Goal: Task Accomplishment & Management: Complete application form

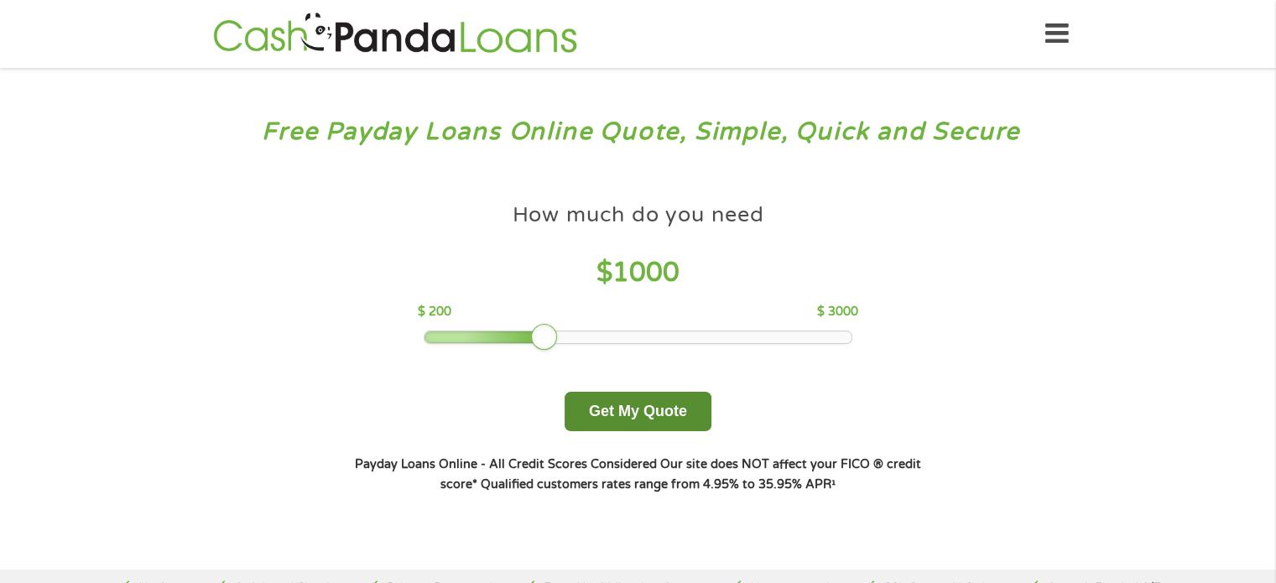
click at [644, 405] on button "Get My Quote" at bounding box center [638, 411] width 147 height 39
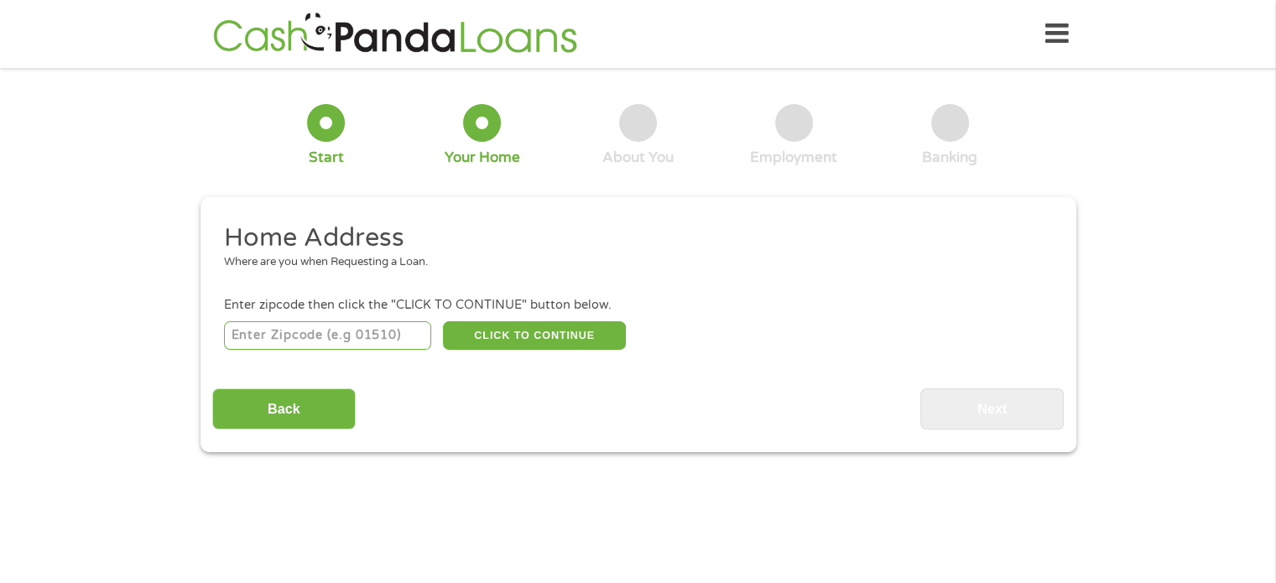
click at [387, 333] on input "number" at bounding box center [327, 335] width 207 height 29
type input "90603"
click at [504, 328] on button "CLICK TO CONTINUE" at bounding box center [534, 335] width 183 height 29
type input "90603"
type input "Whittier"
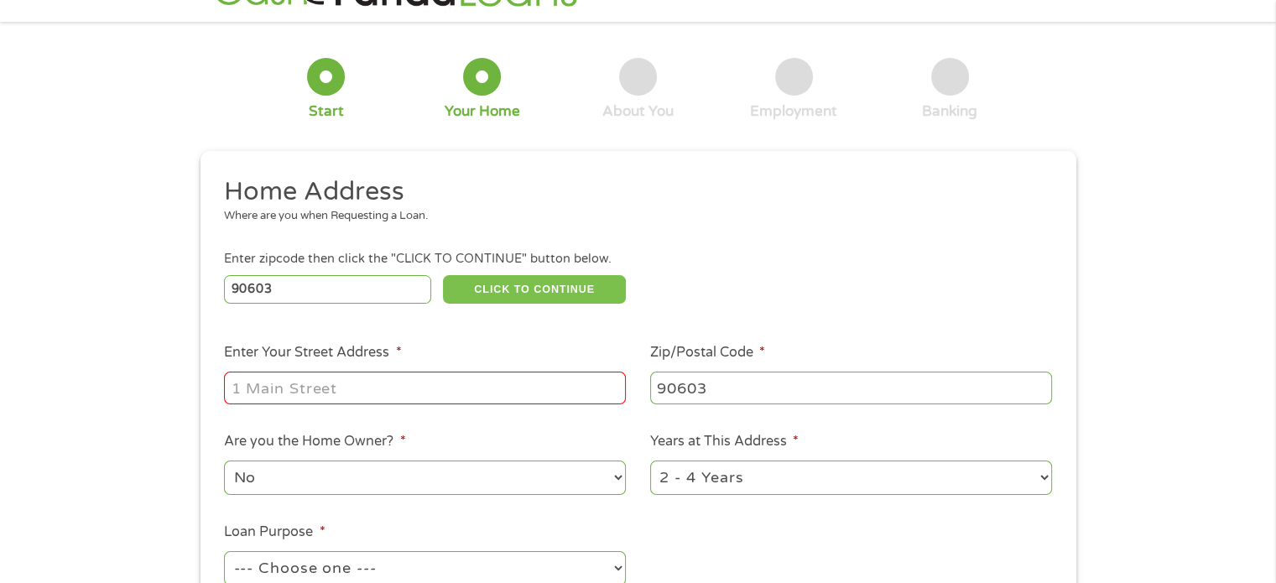
scroll to position [84, 0]
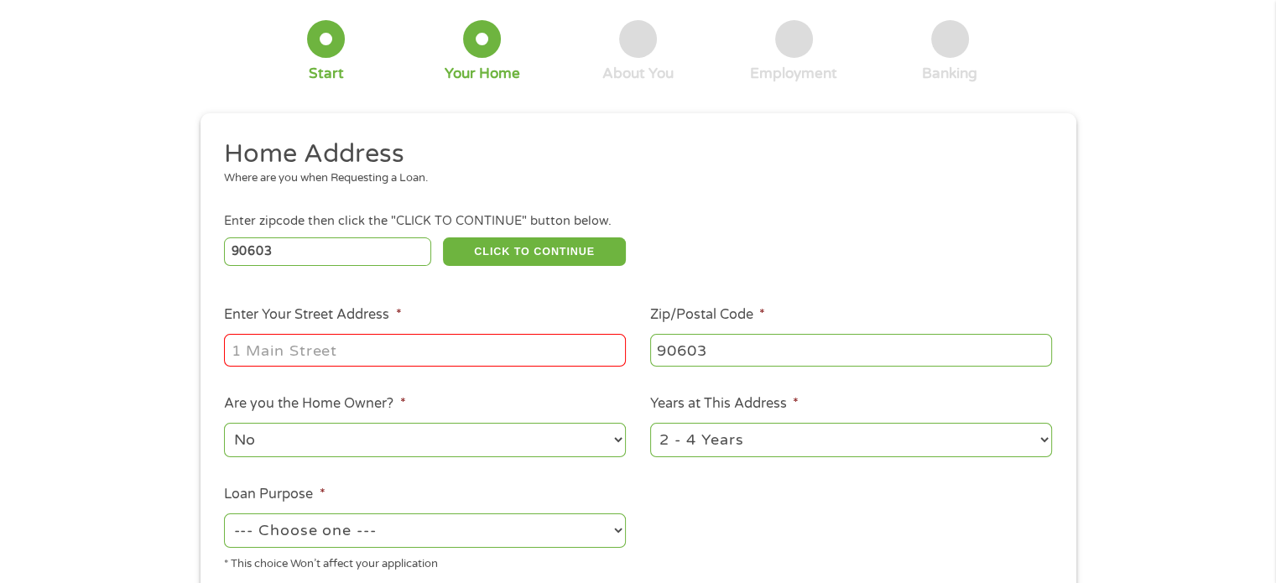
click at [369, 356] on input "Enter Your Street Address *" at bounding box center [425, 350] width 402 height 32
type input "[STREET_ADDRESS]"
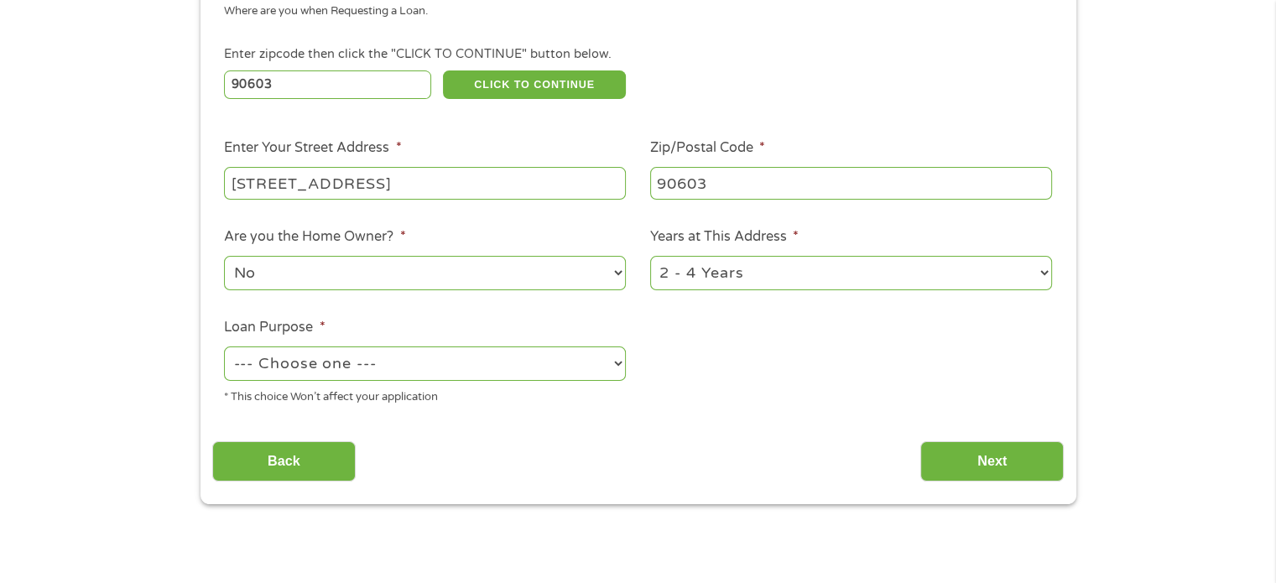
scroll to position [252, 0]
click at [490, 271] on select "No Yes" at bounding box center [425, 272] width 402 height 34
select select "yes"
click at [224, 257] on select "No Yes" at bounding box center [425, 272] width 402 height 34
click at [845, 275] on select "1 Year or less 1 - 2 Years 2 - 4 Years Over 4 Years" at bounding box center [851, 272] width 402 height 34
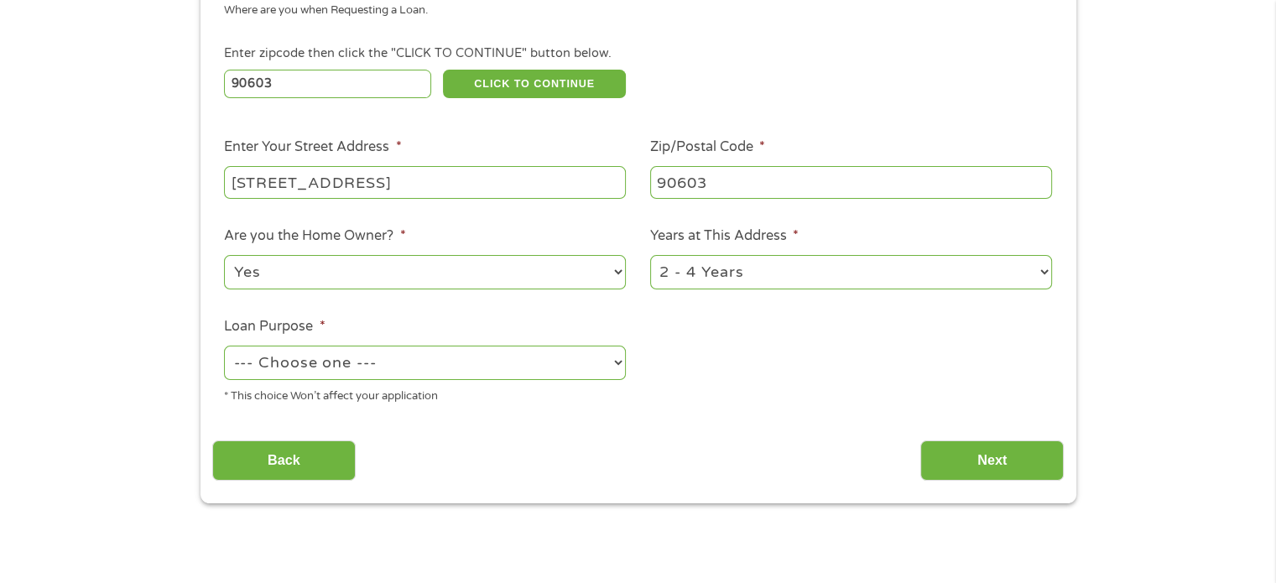
select select "60months"
click at [650, 257] on select "1 Year or less 1 - 2 Years 2 - 4 Years Over 4 Years" at bounding box center [851, 272] width 402 height 34
click at [387, 363] on select "--- Choose one --- Pay Bills Debt Consolidation Home Improvement Major Purchase…" at bounding box center [425, 363] width 402 height 34
select select "medicalexpenses"
click at [224, 347] on select "--- Choose one --- Pay Bills Debt Consolidation Home Improvement Major Purchase…" at bounding box center [425, 363] width 402 height 34
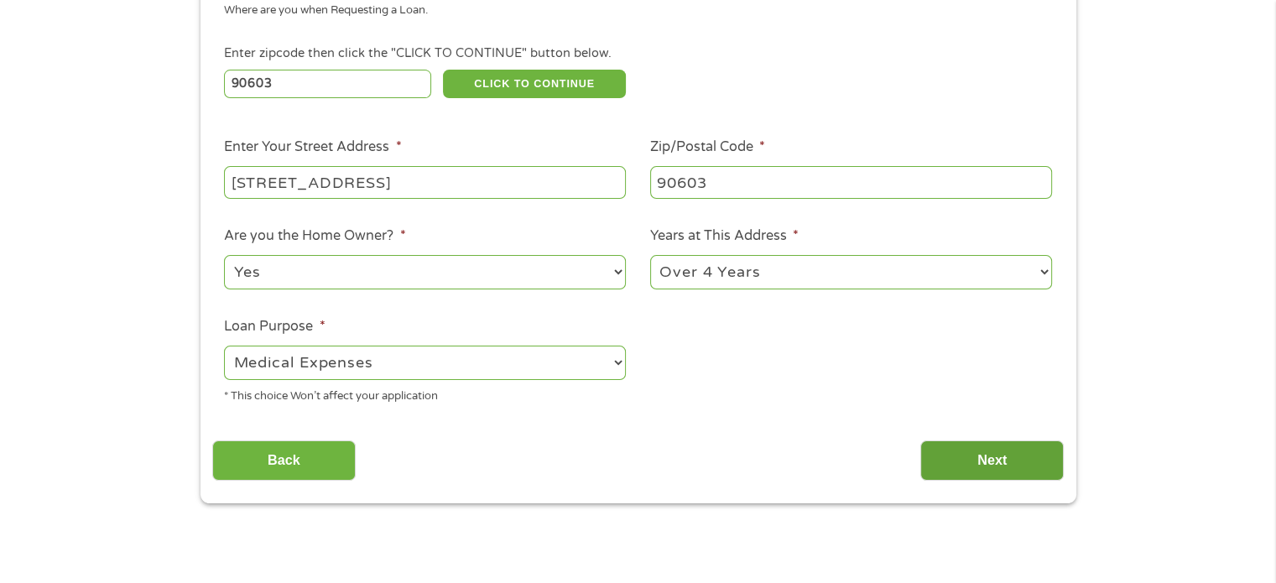
click at [1014, 452] on input "Next" at bounding box center [991, 460] width 143 height 41
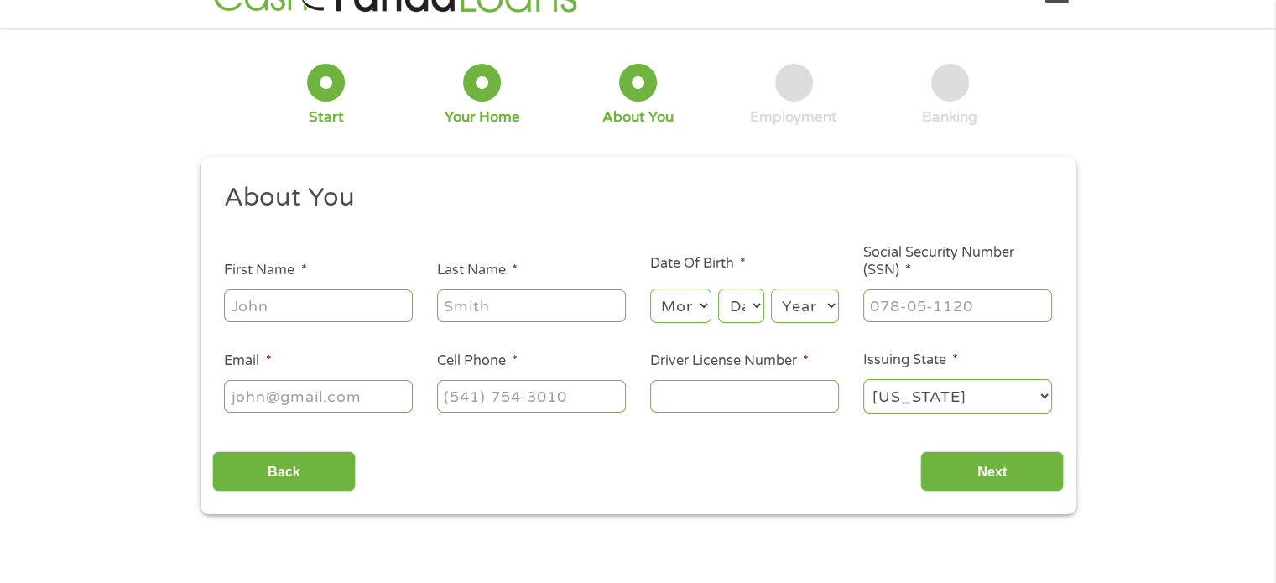
scroll to position [0, 0]
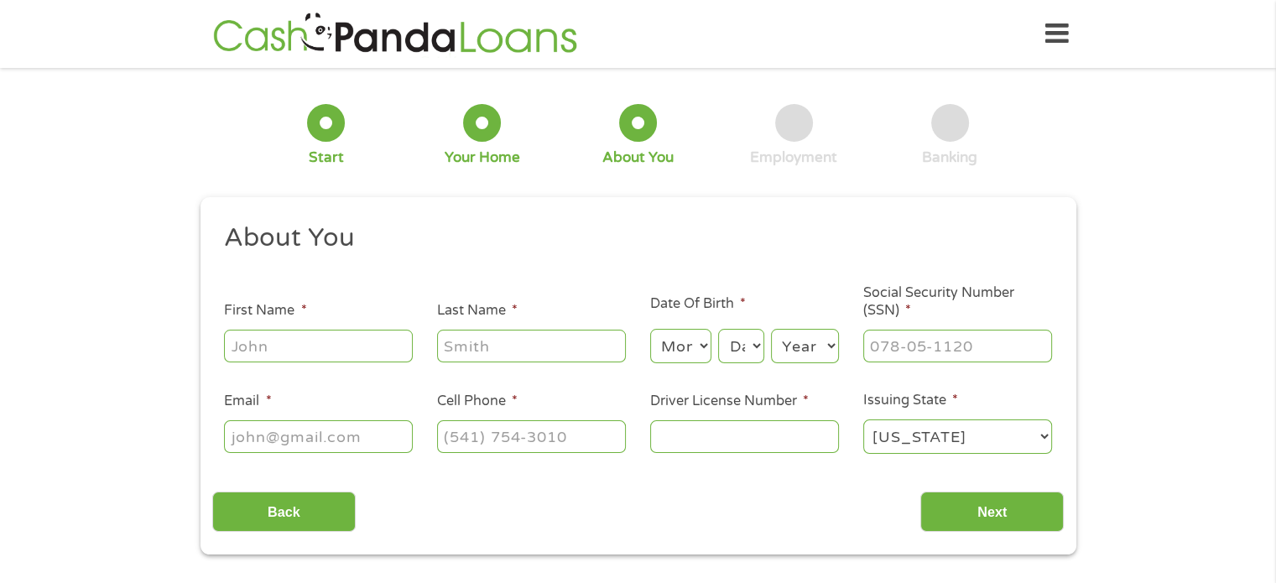
click at [294, 348] on input "First Name *" at bounding box center [318, 346] width 189 height 32
type input "[PERSON_NAME]"
type input "[EMAIL_ADDRESS][DOMAIN_NAME]"
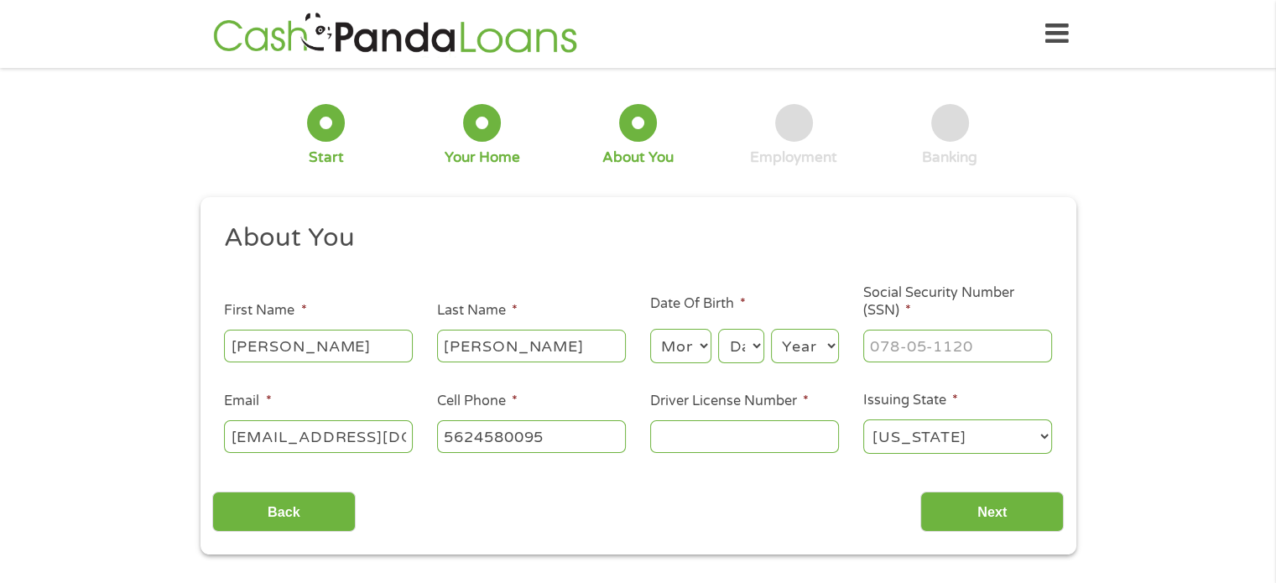
type input "[PHONE_NUMBER]"
click at [696, 341] on select "Month 1 2 3 4 5 6 7 8 9 10 11 12" at bounding box center [680, 346] width 61 height 34
select select "10"
click at [650, 330] on select "Month 1 2 3 4 5 6 7 8 9 10 11 12" at bounding box center [680, 346] width 61 height 34
click at [742, 341] on select "Day 1 2 3 4 5 6 7 8 9 10 11 12 13 14 15 16 17 18 19 20 21 22 23 24 25 26 27 28 …" at bounding box center [740, 346] width 45 height 34
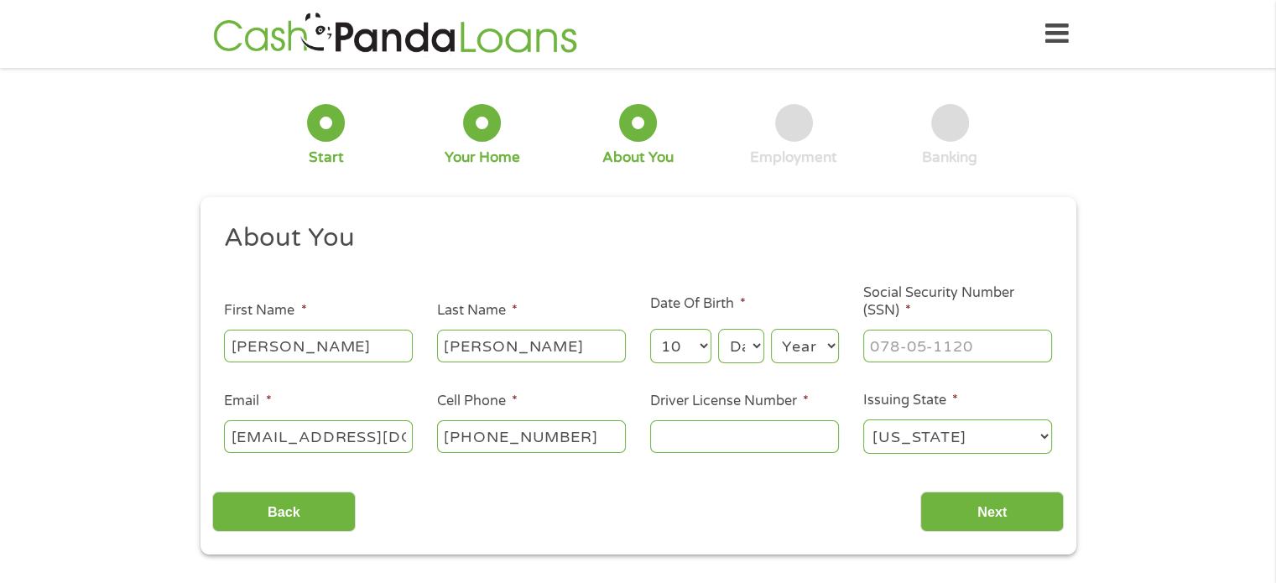
select select "14"
click at [718, 330] on select "Day 1 2 3 4 5 6 7 8 9 10 11 12 13 14 15 16 17 18 19 20 21 22 23 24 25 26 27 28 …" at bounding box center [740, 346] width 45 height 34
click at [803, 336] on select "Year [DATE] 2006 2005 2004 2003 2002 2001 2000 1999 1998 1997 1996 1995 1994 19…" at bounding box center [805, 346] width 68 height 34
select select "1976"
click at [771, 330] on select "Year [DATE] 2006 2005 2004 2003 2002 2001 2000 1999 1998 1997 1996 1995 1994 19…" at bounding box center [805, 346] width 68 height 34
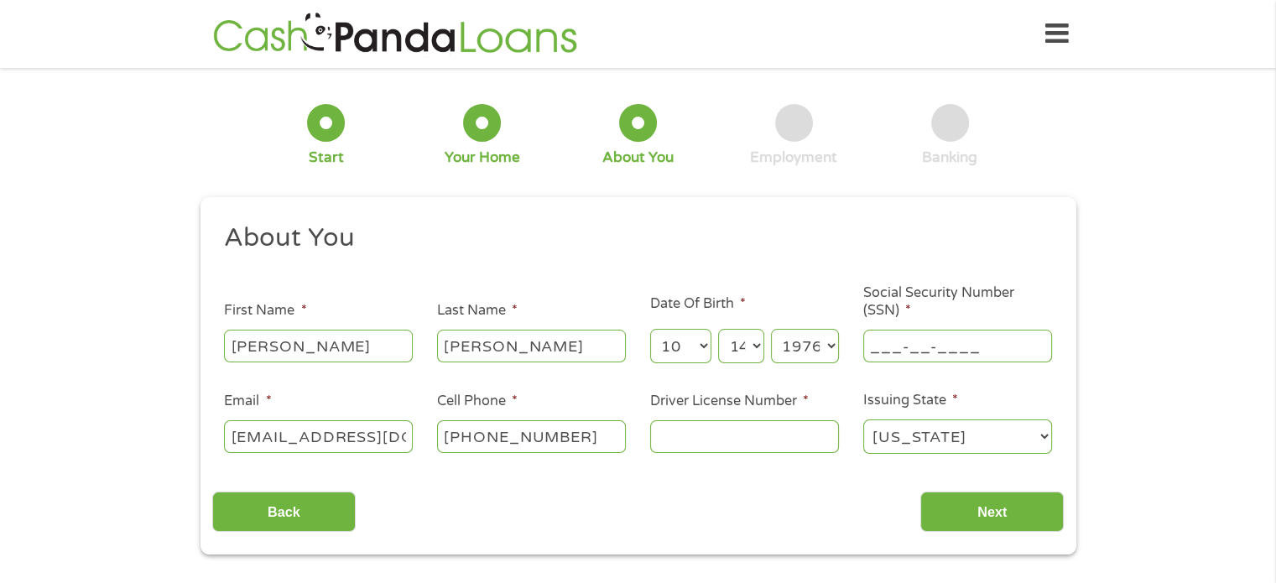
click at [935, 344] on input "___-__-____" at bounding box center [957, 346] width 189 height 32
type input "613-62-8234"
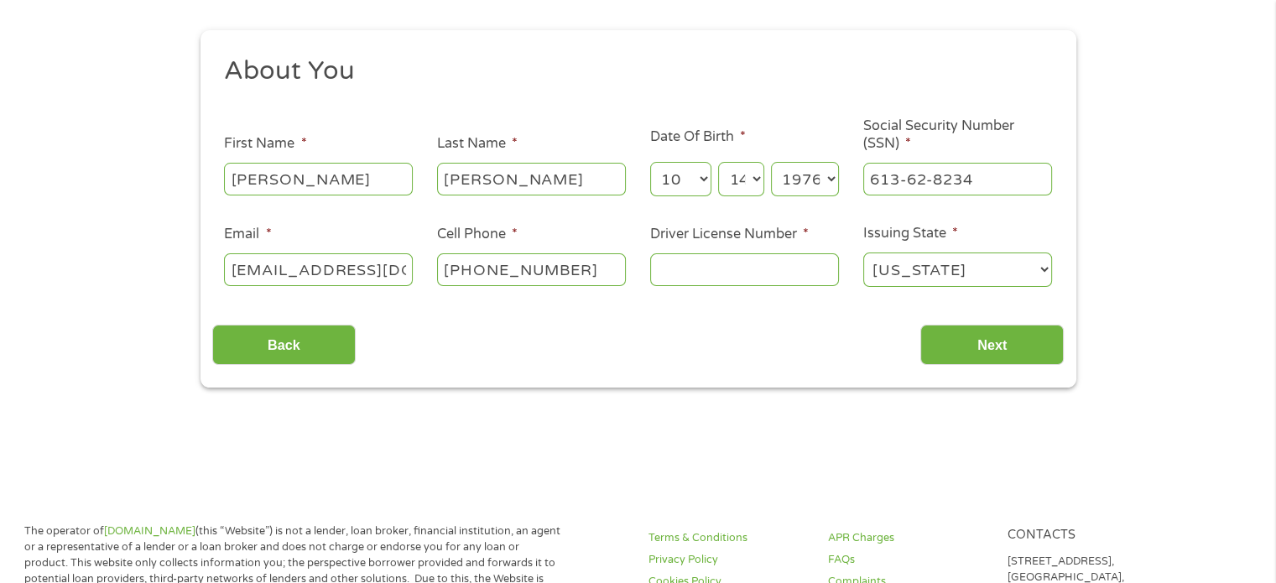
scroll to position [168, 0]
click at [709, 268] on input "Driver License Number *" at bounding box center [744, 269] width 189 height 32
click at [719, 264] on input "B" at bounding box center [744, 269] width 189 height 32
type input "B4247878"
click at [1000, 338] on input "Next" at bounding box center [991, 344] width 143 height 41
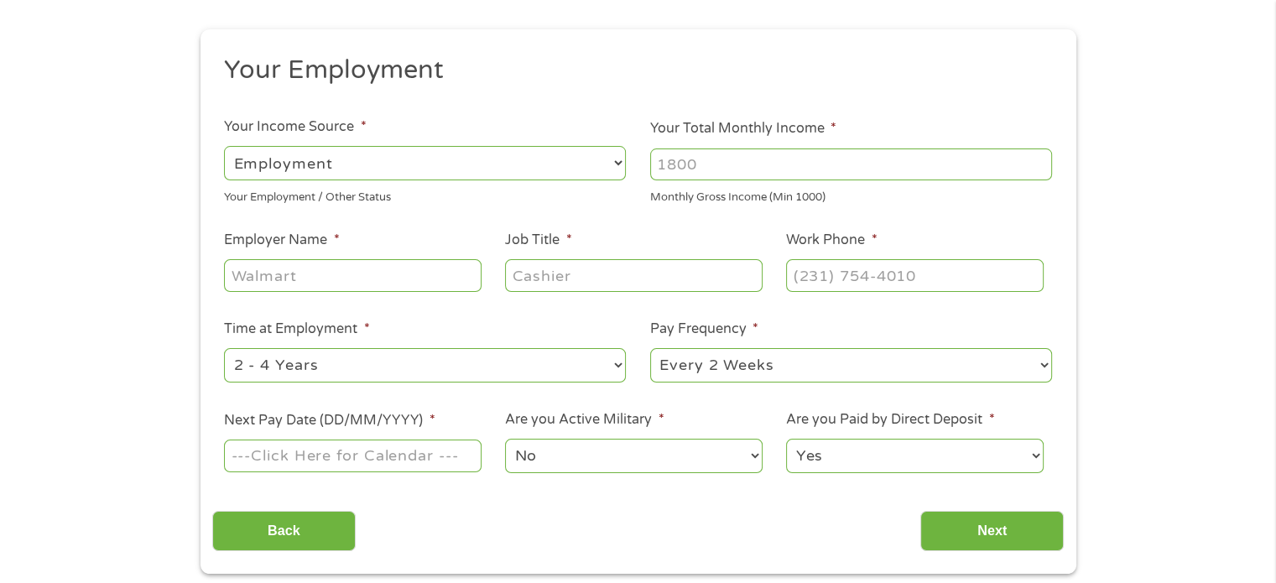
click at [729, 163] on input "Your Total Monthly Income *" at bounding box center [851, 164] width 402 height 32
type input "12500"
click at [336, 284] on input "Employer Name *" at bounding box center [352, 275] width 257 height 32
type input "[GEOGRAPHIC_DATA]"
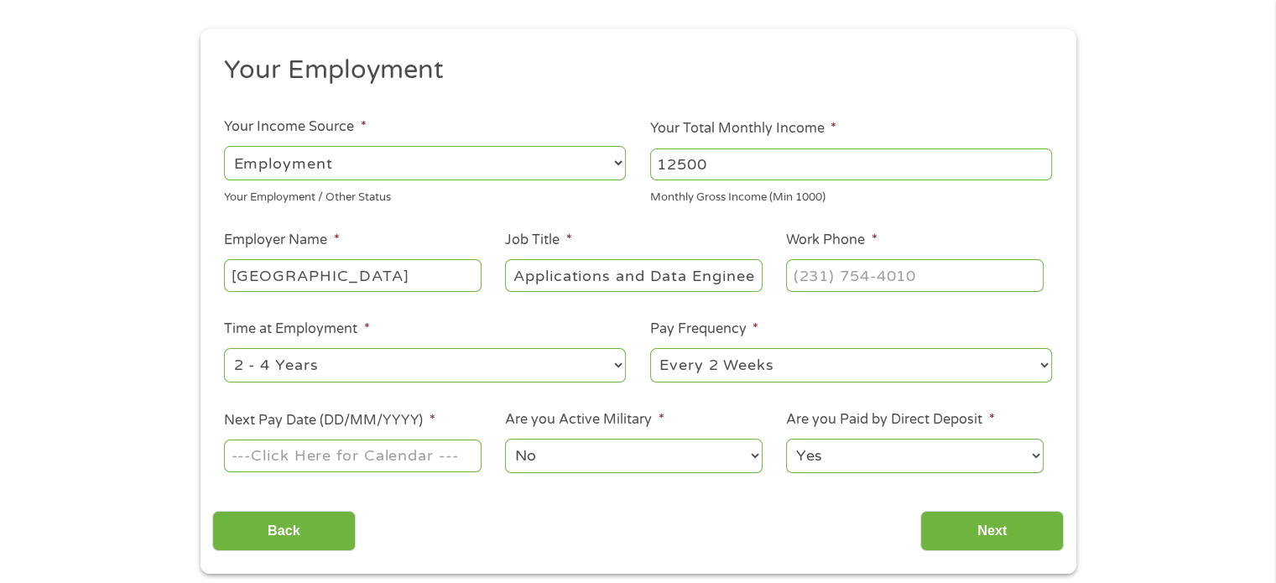
scroll to position [0, 30]
type input "Sr Applications and Data Engineer"
type input "[PHONE_NUMBER]"
click at [415, 362] on select "--- Choose one --- 1 Year or less 1 - 2 Years 2 - 4 Years Over 4 Years" at bounding box center [425, 365] width 402 height 34
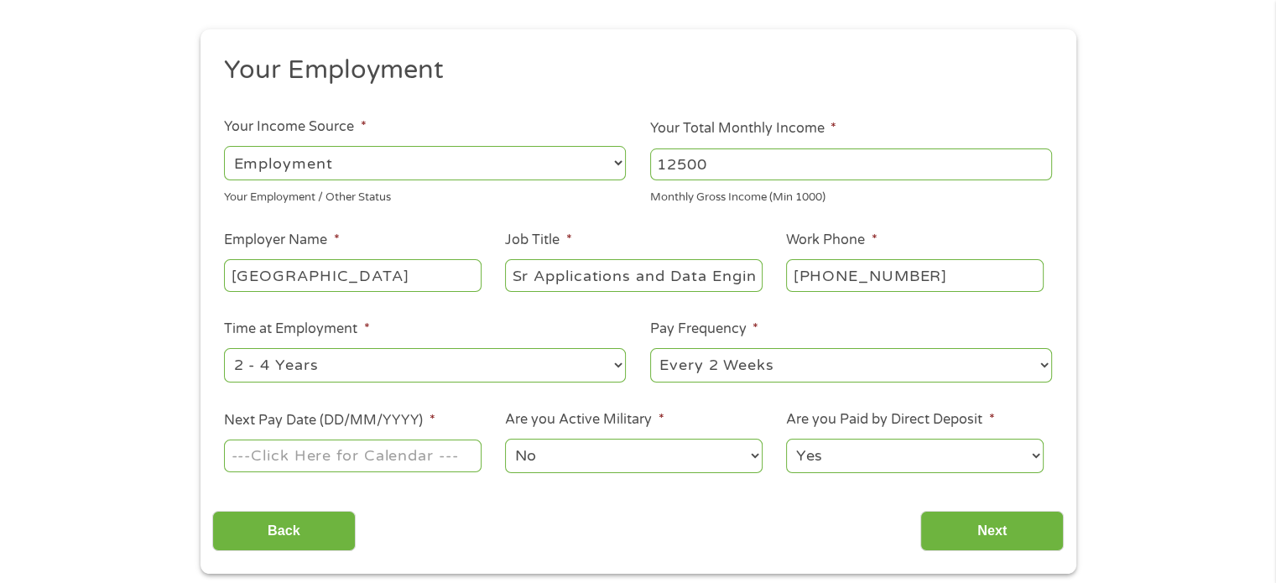
click at [961, 335] on li "Pay Frequency * --- Choose one --- Every 2 Weeks Every Week Monthly Semi-Monthly" at bounding box center [851, 352] width 426 height 66
click at [299, 450] on input "Next Pay Date (DD/MM/YYYY) *" at bounding box center [352, 456] width 257 height 32
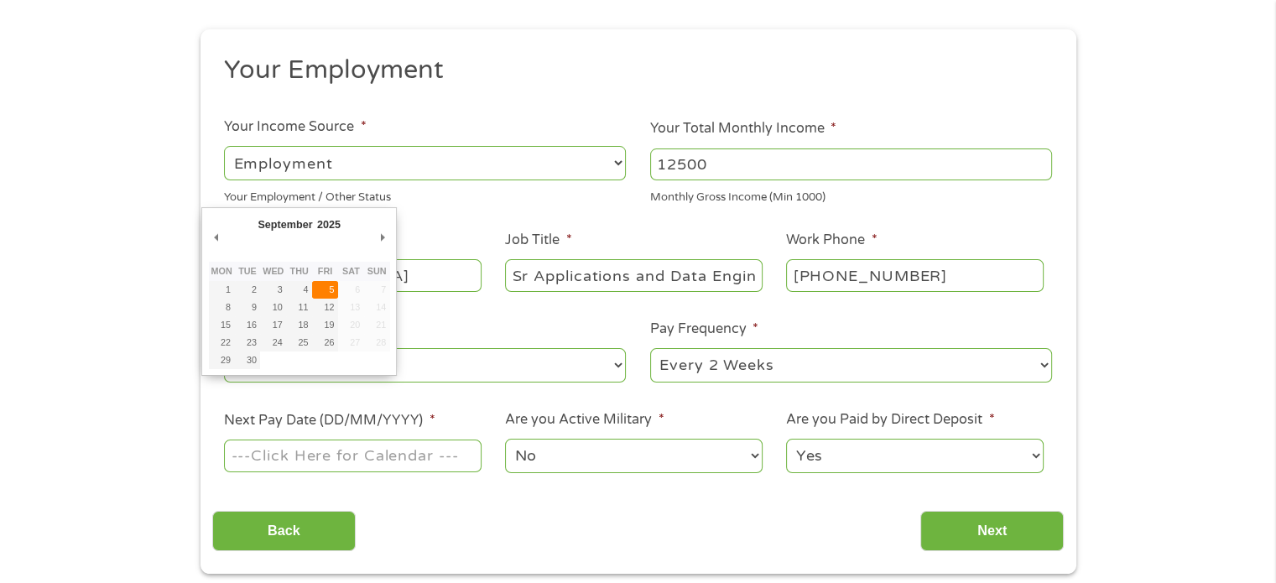
type input "[DATE]"
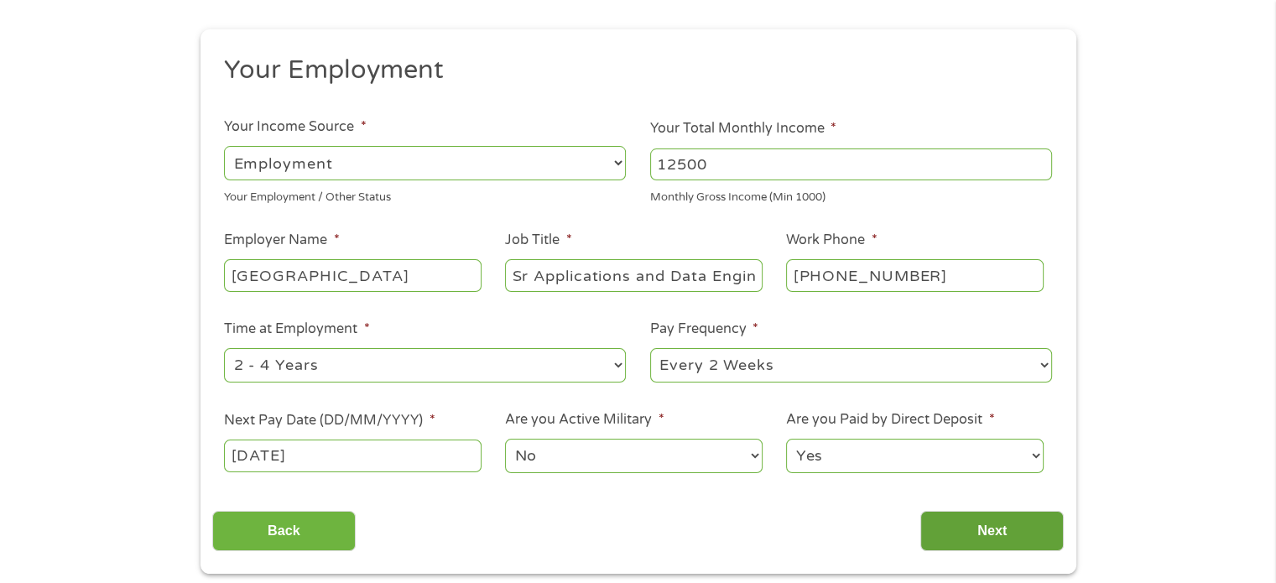
click at [998, 534] on input "Next" at bounding box center [991, 531] width 143 height 41
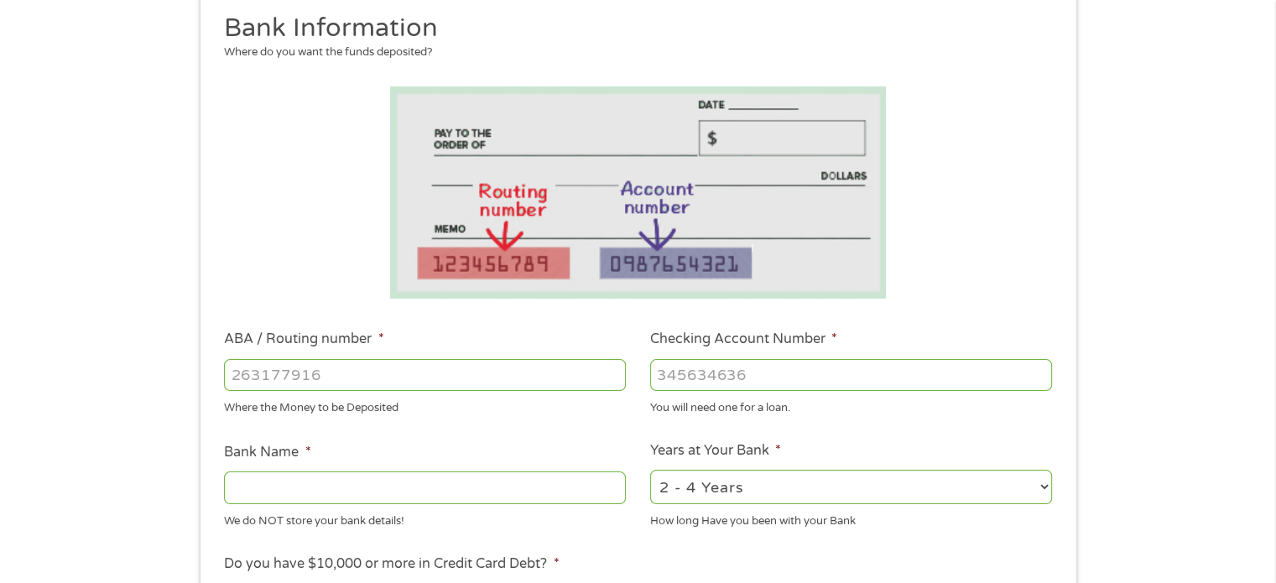
scroll to position [252, 0]
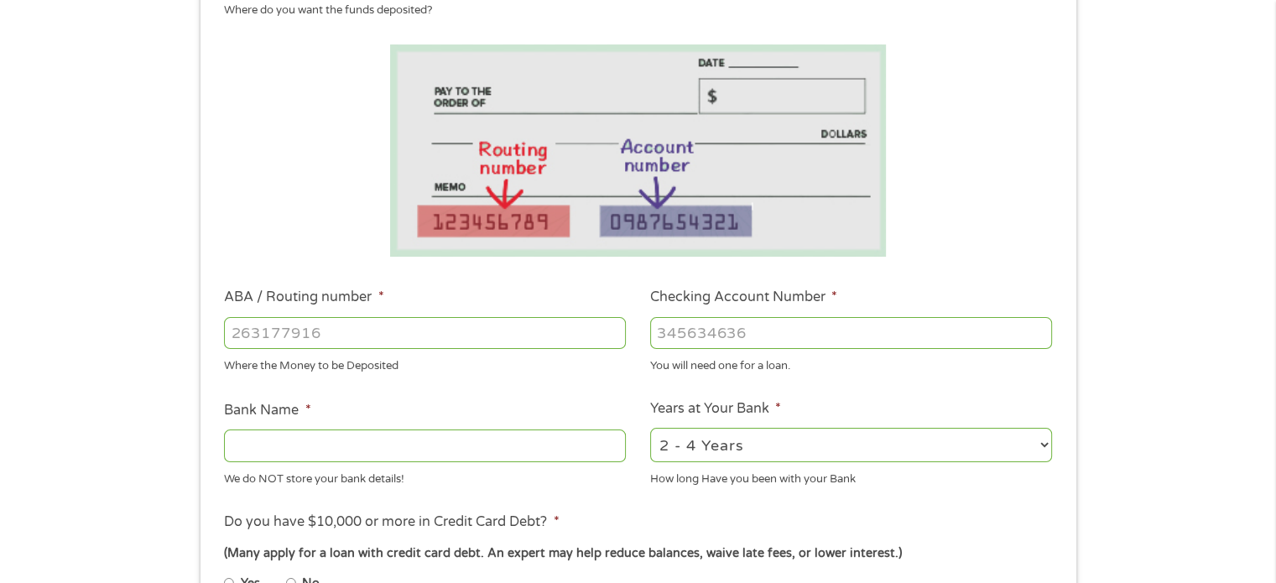
click at [272, 325] on input "ABA / Routing number *" at bounding box center [425, 333] width 402 height 32
type input "322282001"
type input "SCHOOLSFIRST FEDERAL CREDIT UNION"
type input "322282001"
click at [690, 325] on input "Checking Account Number *" at bounding box center [851, 333] width 402 height 32
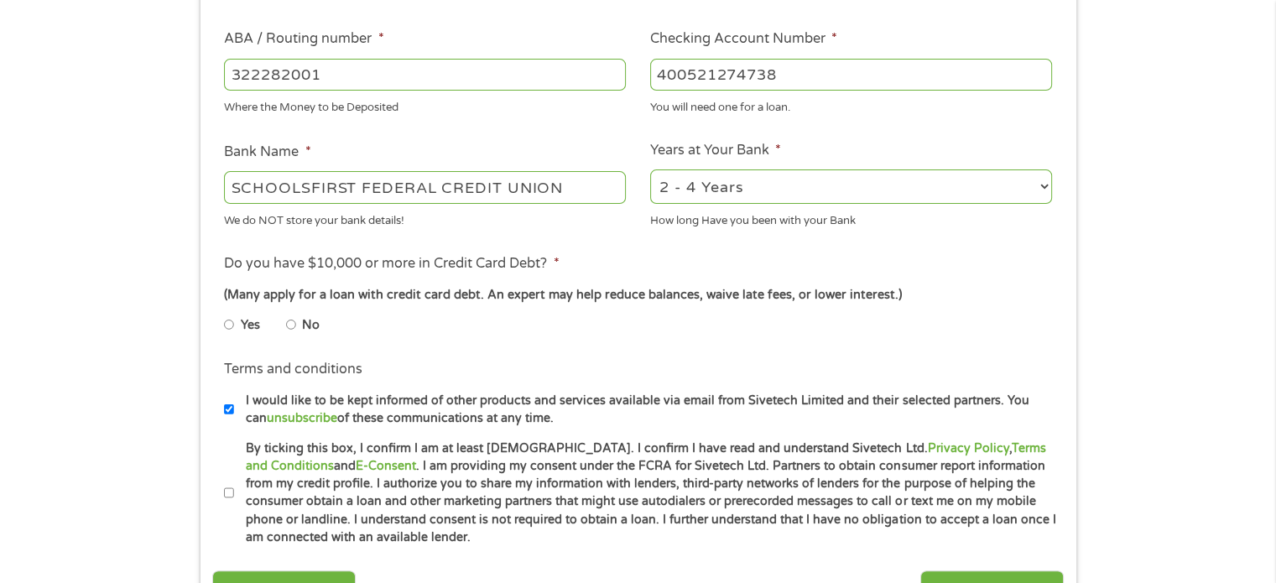
scroll to position [587, 0]
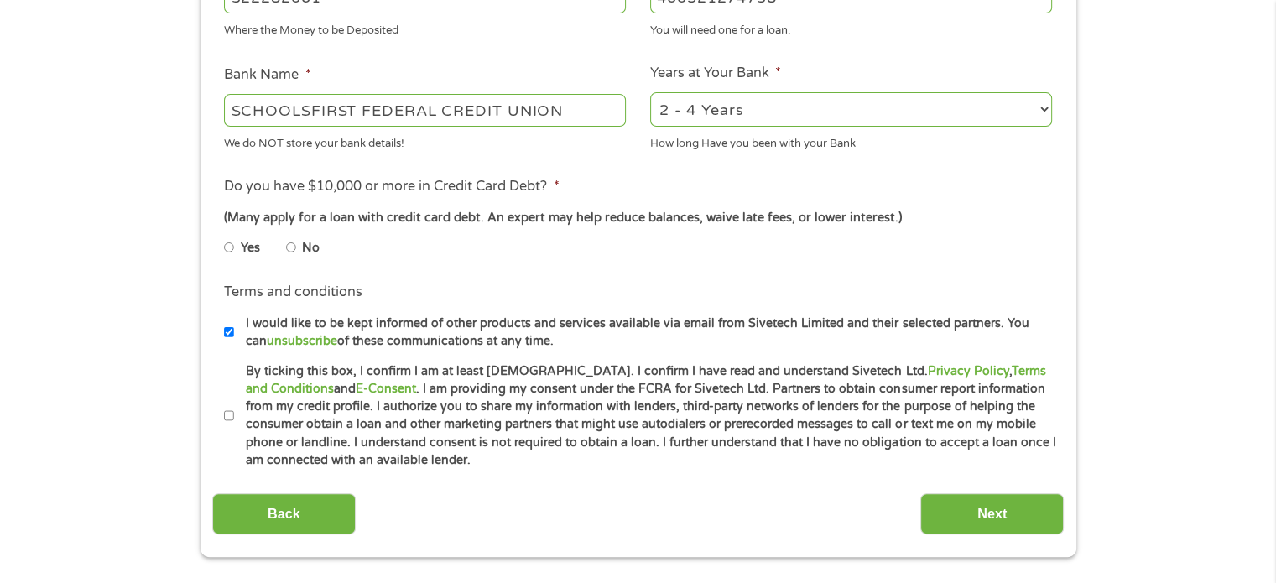
type input "400521274738"
click at [291, 246] on input "No" at bounding box center [291, 247] width 10 height 27
radio input "true"
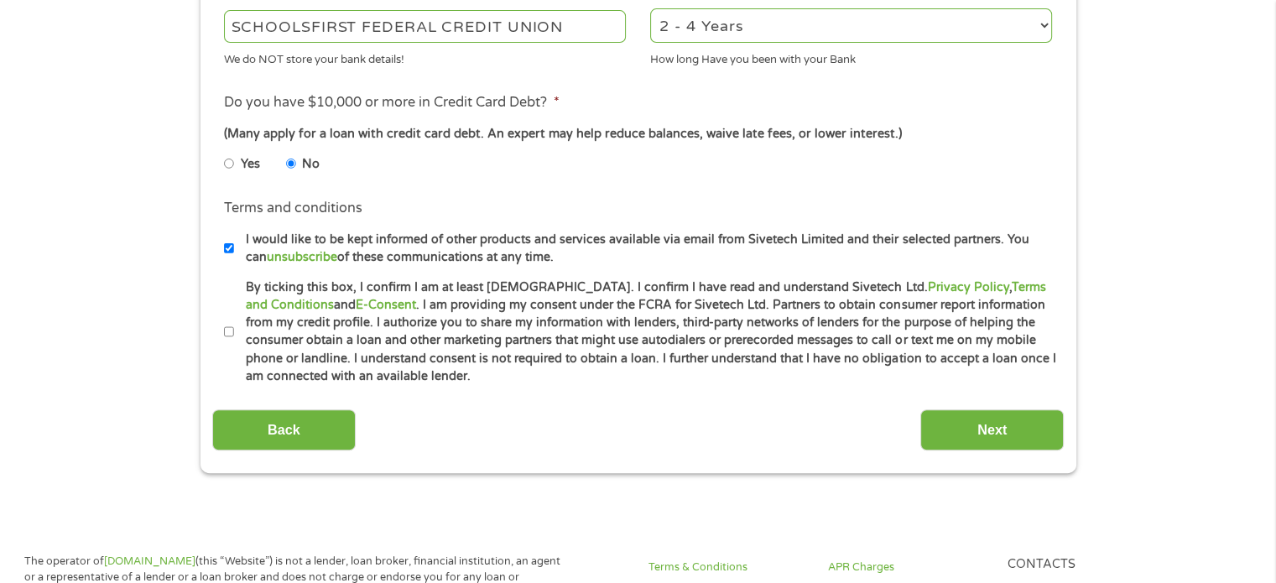
click at [232, 336] on input "By ticking this box, I confirm I am at least [DEMOGRAPHIC_DATA]. I confirm I ha…" at bounding box center [229, 332] width 10 height 27
checkbox input "true"
click at [1003, 425] on input "Next" at bounding box center [991, 429] width 143 height 41
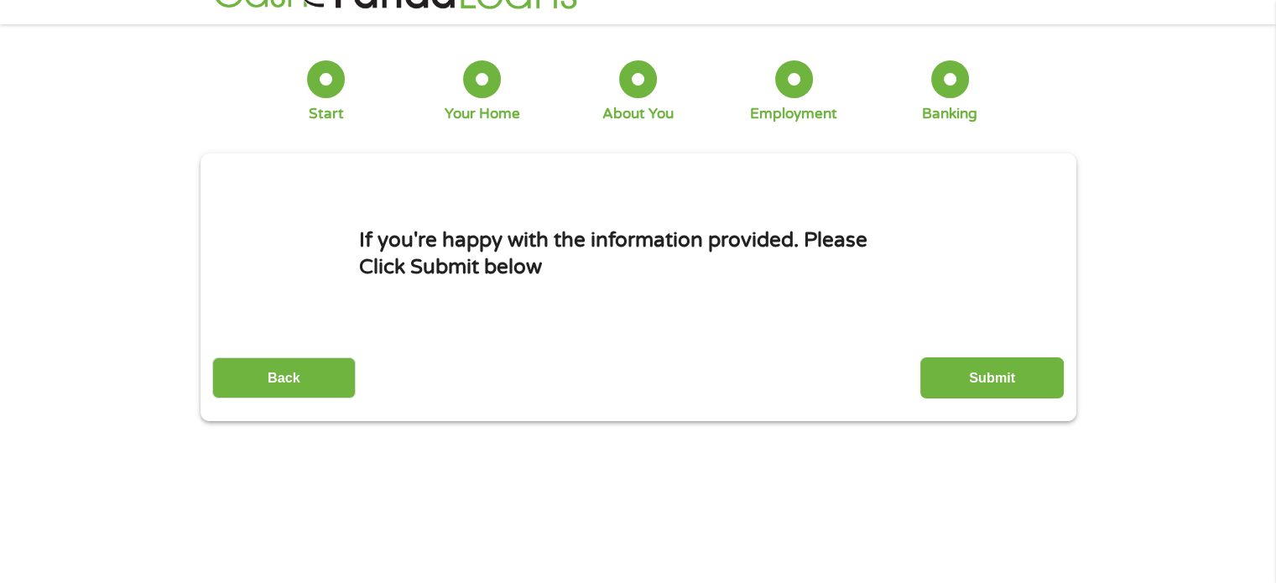
scroll to position [0, 0]
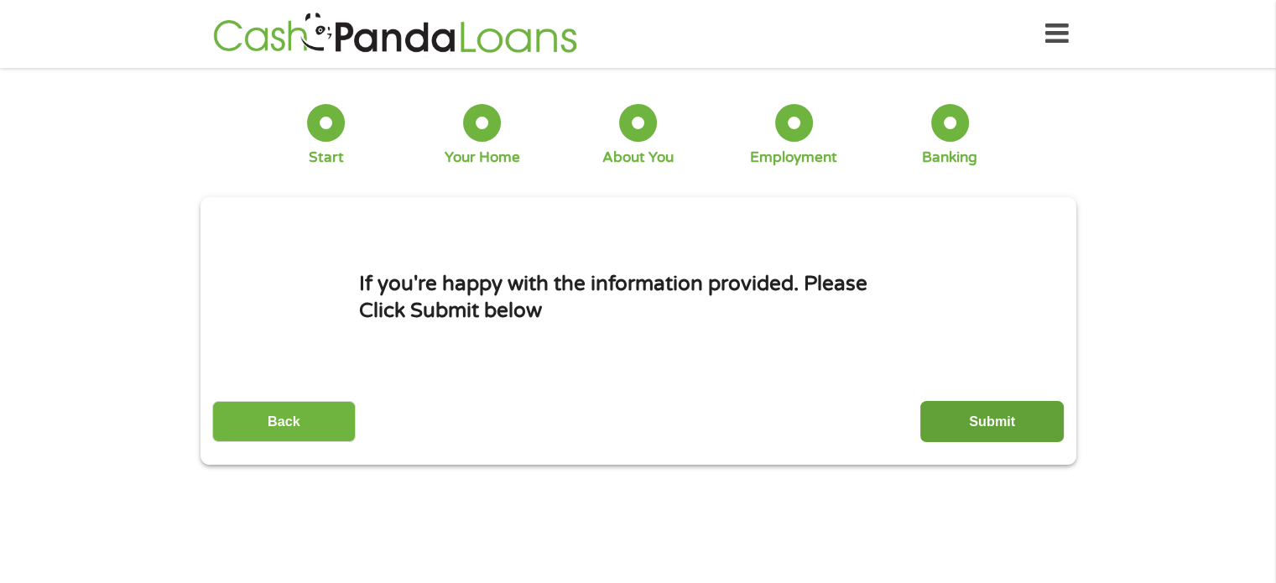
click at [1024, 413] on input "Submit" at bounding box center [991, 421] width 143 height 41
